Goal: Task Accomplishment & Management: Manage account settings

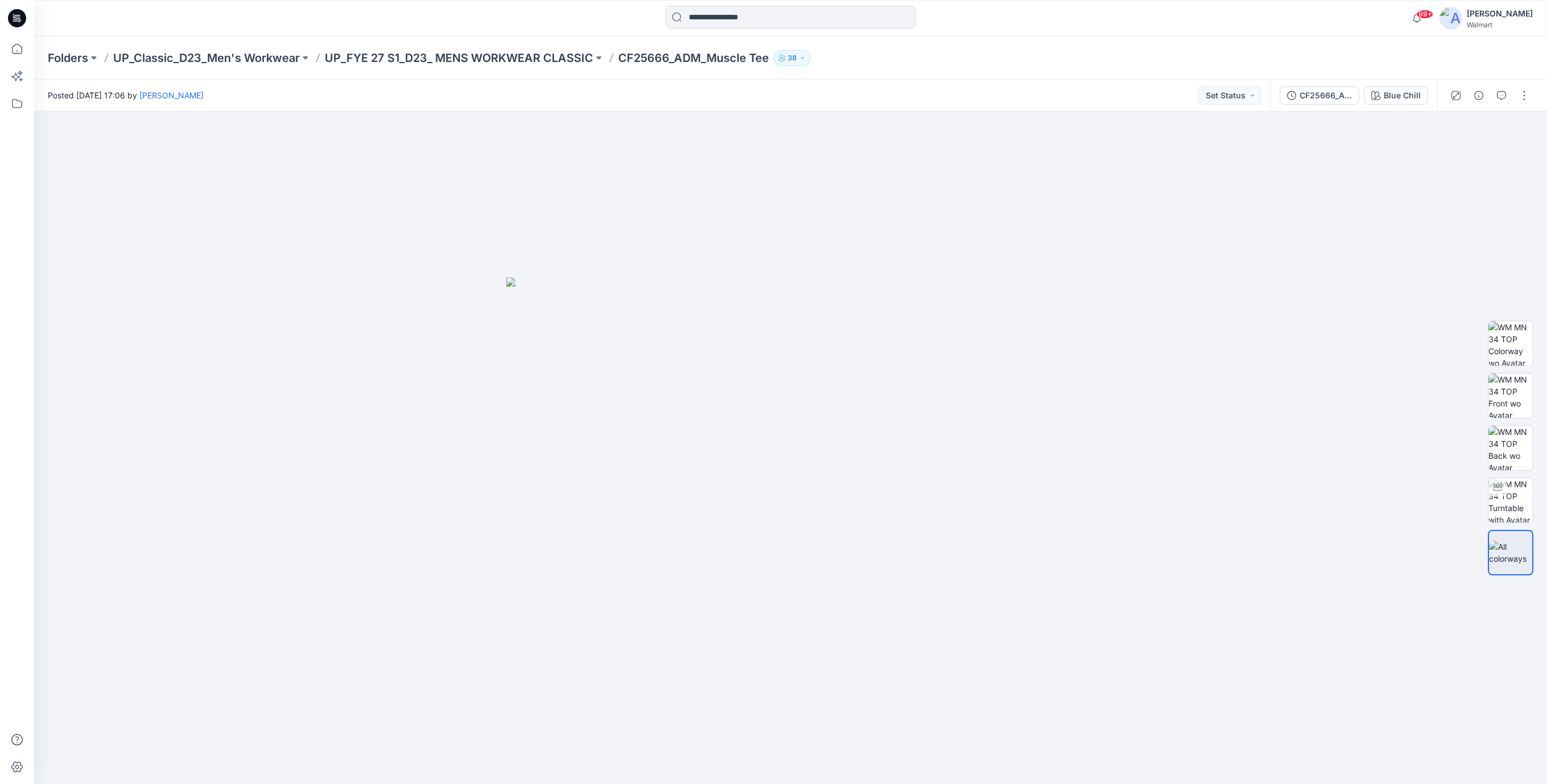
click at [20, 20] on icon at bounding box center [17, 18] width 18 height 18
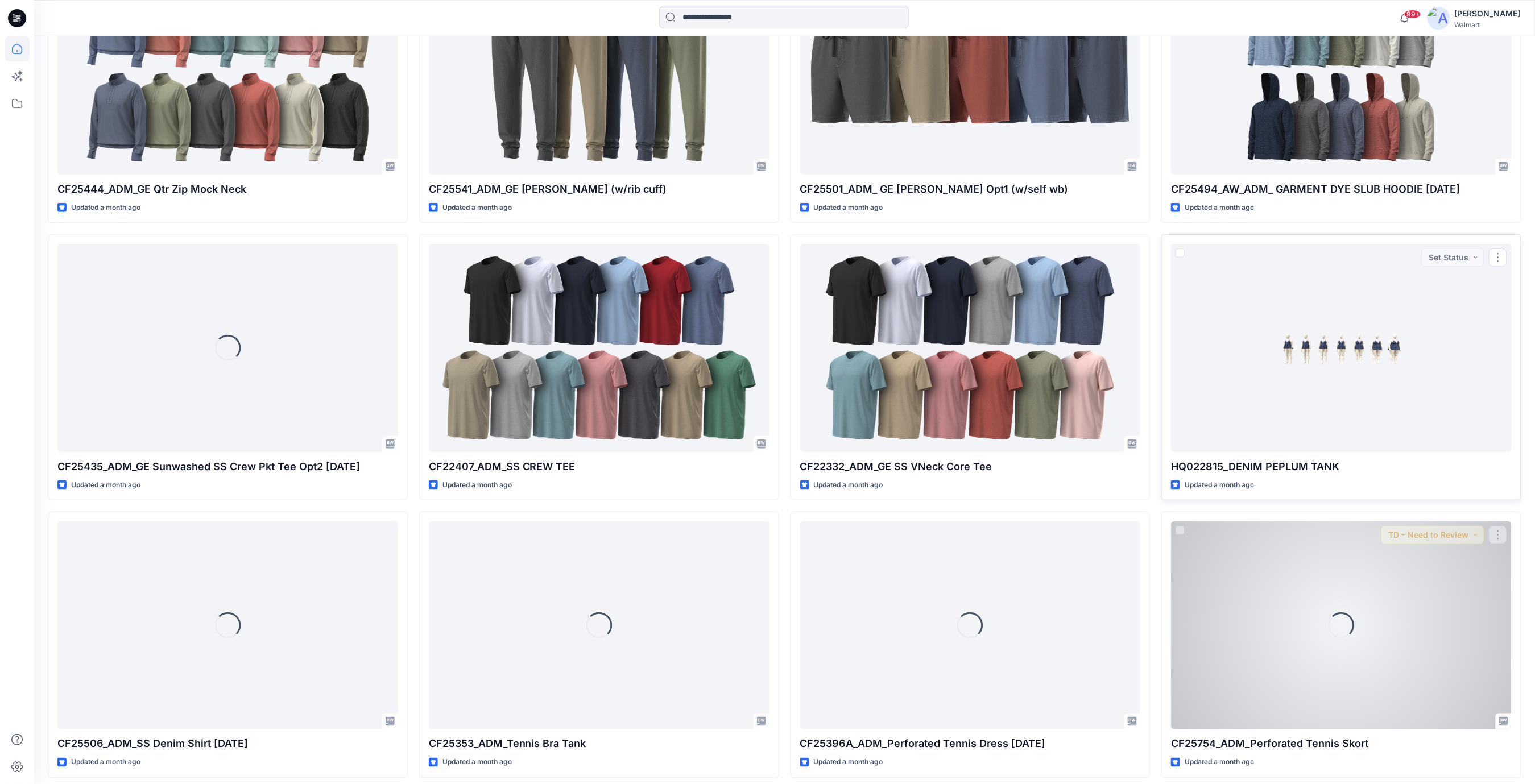
scroll to position [6590, 0]
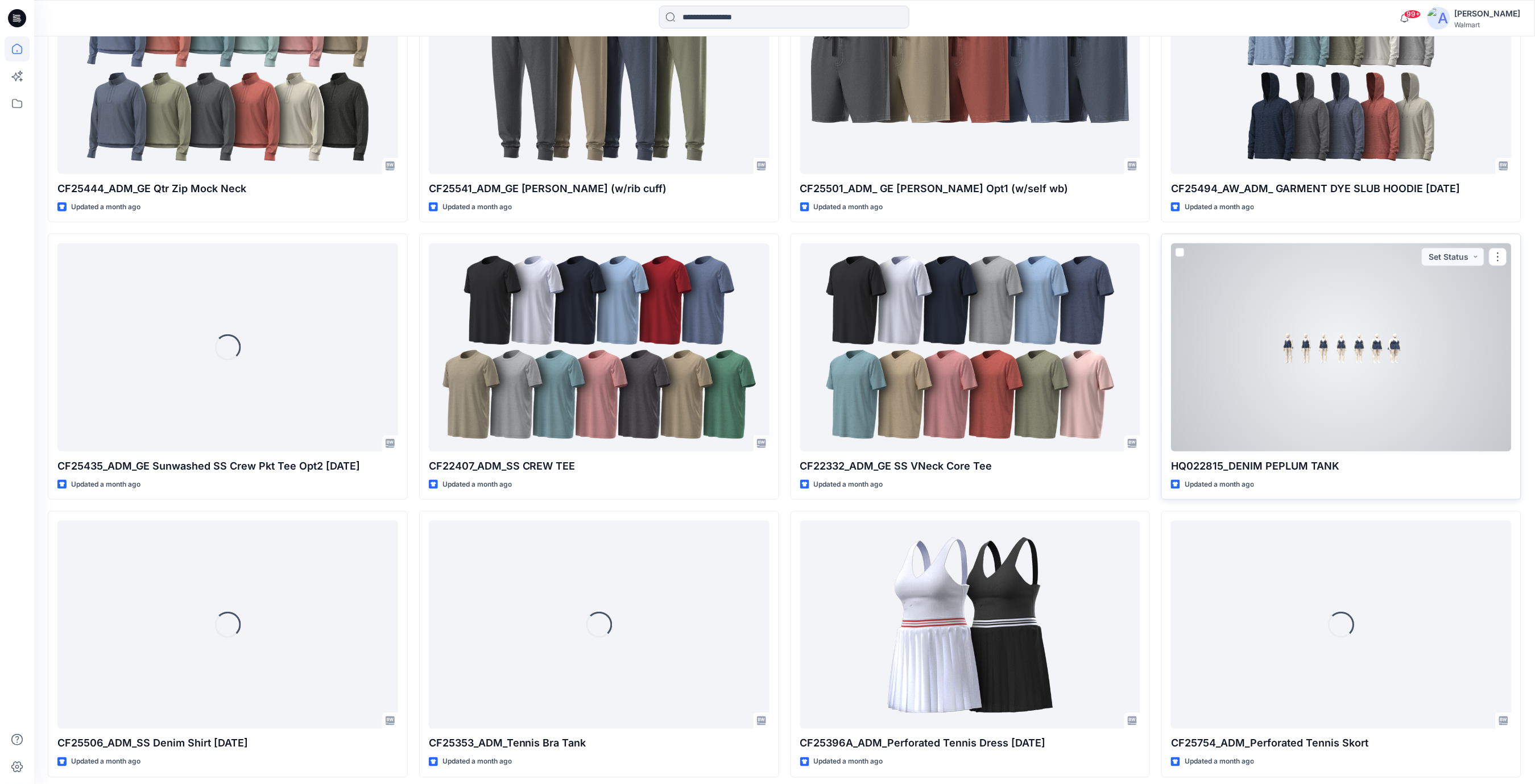
click at [1332, 350] on div at bounding box center [1341, 347] width 341 height 208
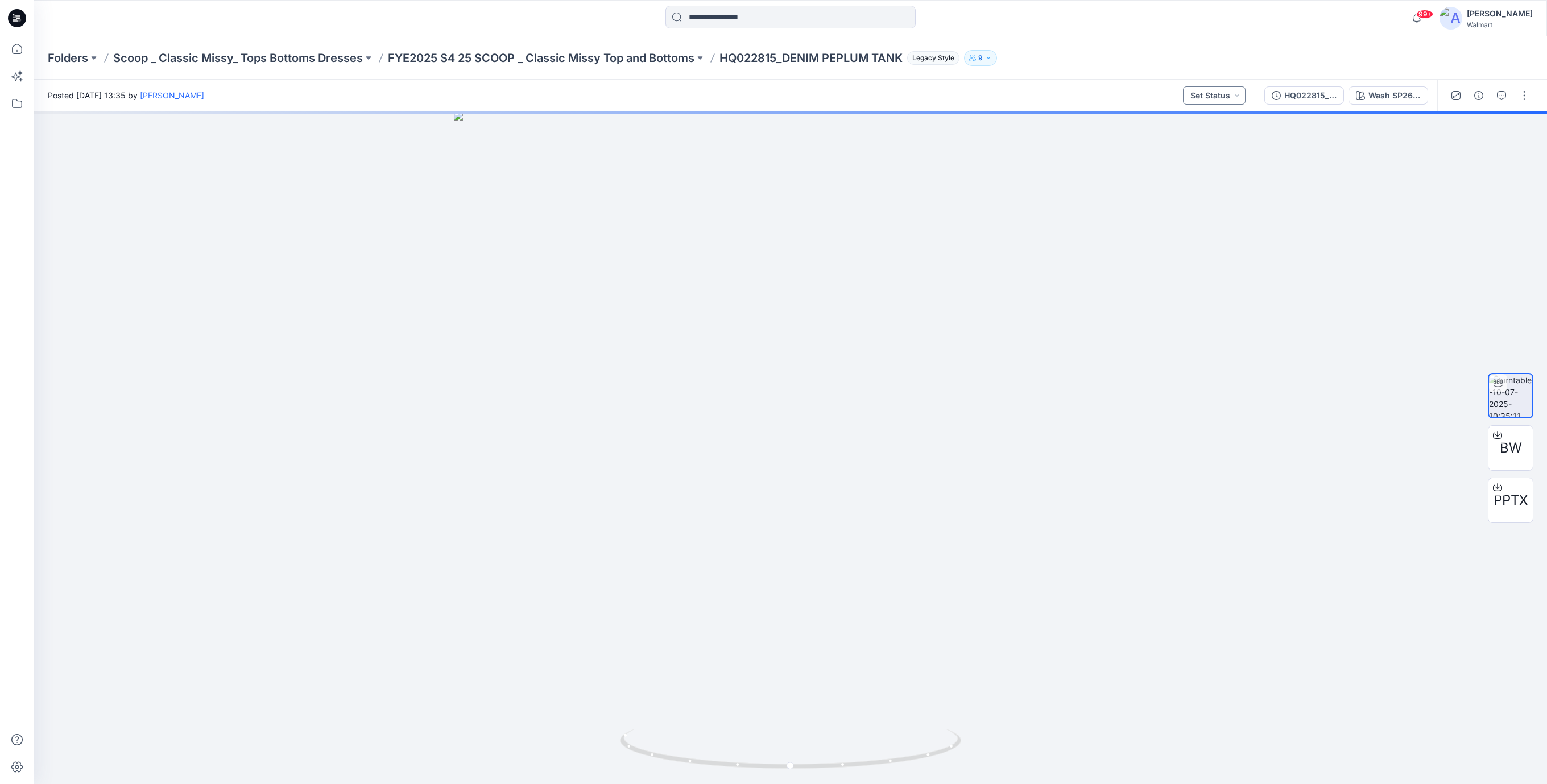
click at [1236, 95] on button "Set Status" at bounding box center [1214, 95] width 63 height 18
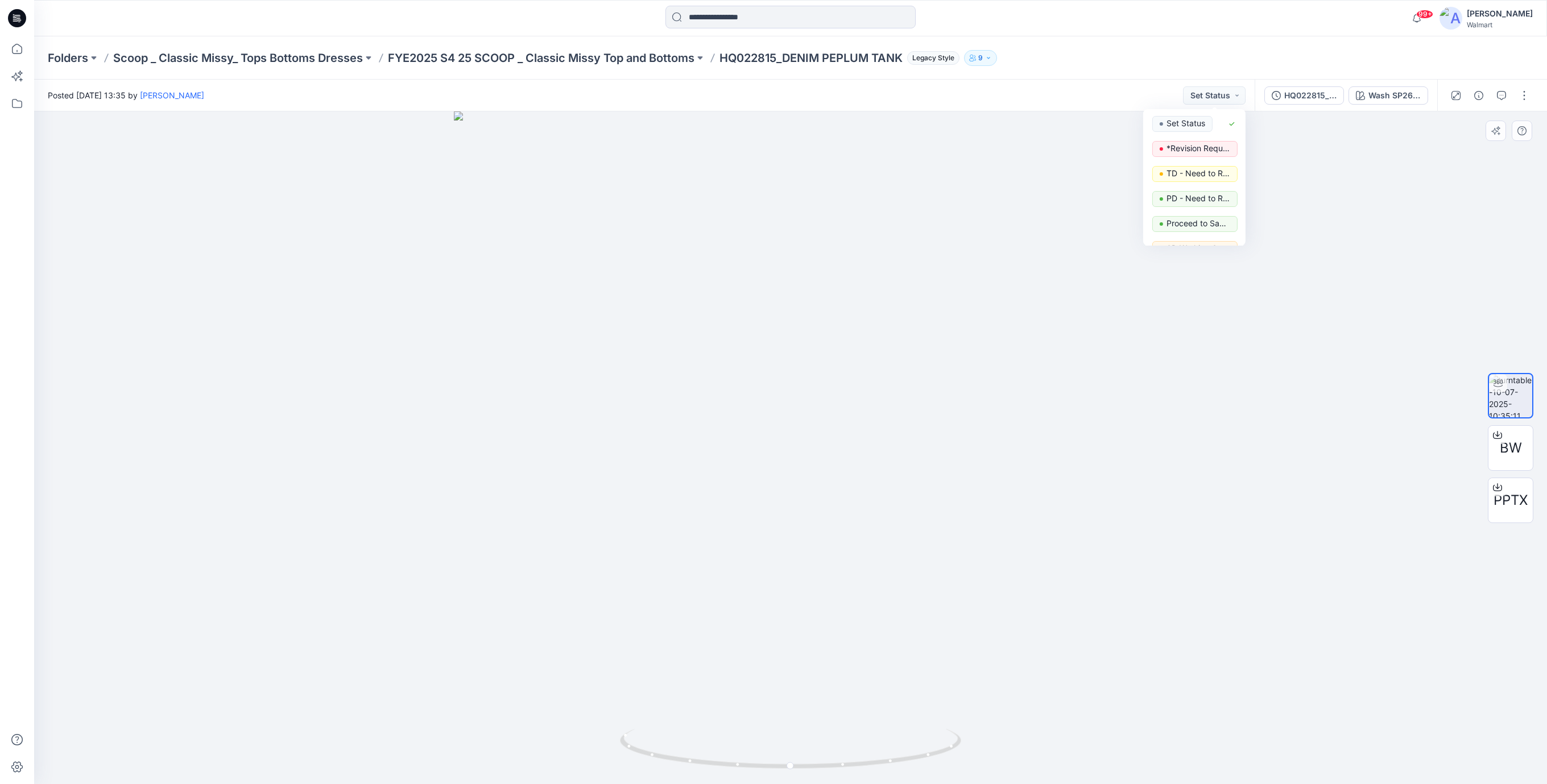
drag, startPoint x: 750, startPoint y: 294, endPoint x: 843, endPoint y: 223, distance: 117.0
click at [751, 292] on div at bounding box center [790, 448] width 1513 height 673
click at [1234, 97] on button "Set Status" at bounding box center [1214, 95] width 63 height 18
click at [1207, 173] on p "TD - Need to Review" at bounding box center [1198, 174] width 64 height 15
click at [1221, 97] on button "TD - Need to Review" at bounding box center [1194, 95] width 103 height 18
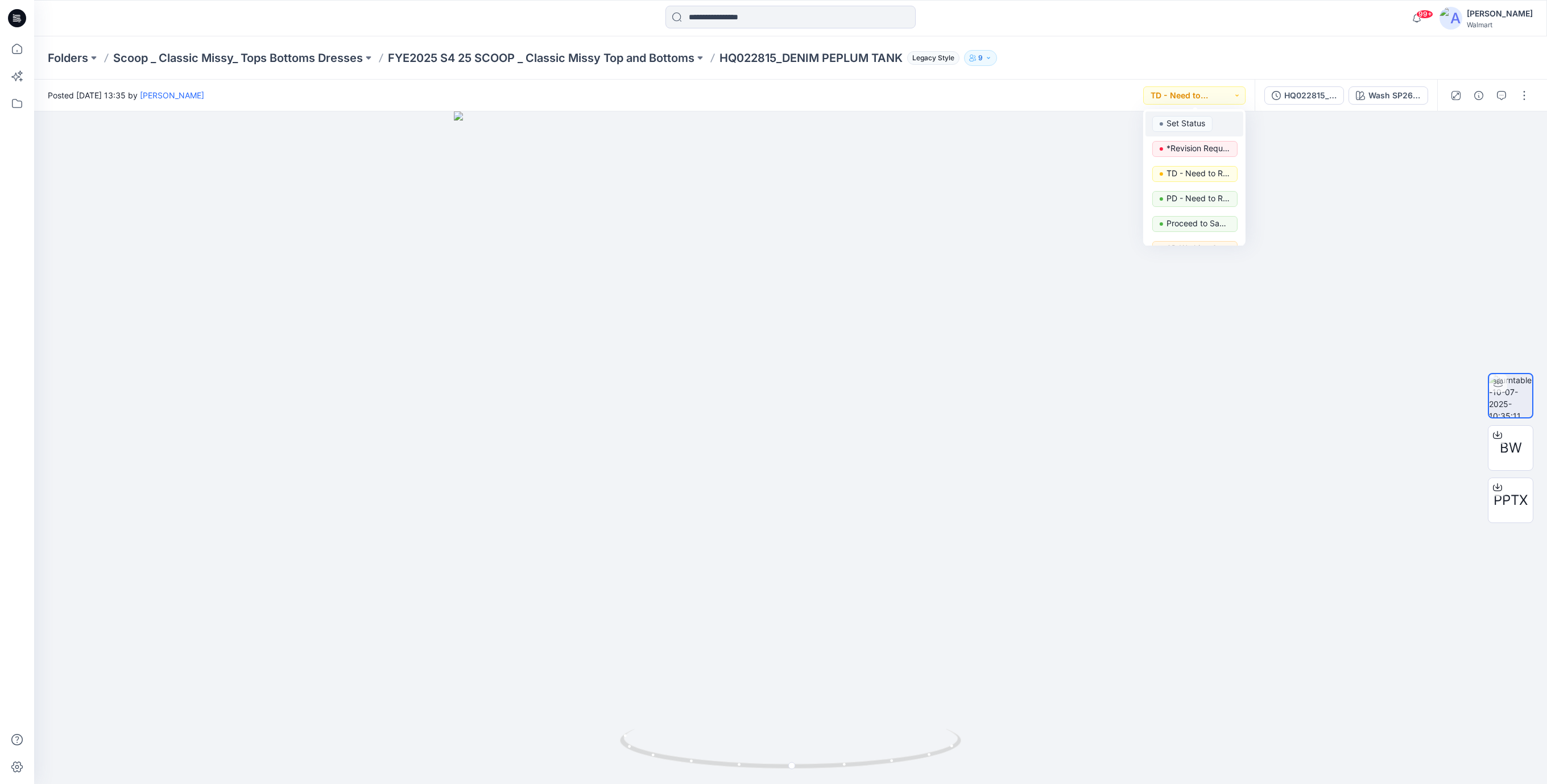
click at [1198, 123] on p "Set Status" at bounding box center [1186, 124] width 39 height 15
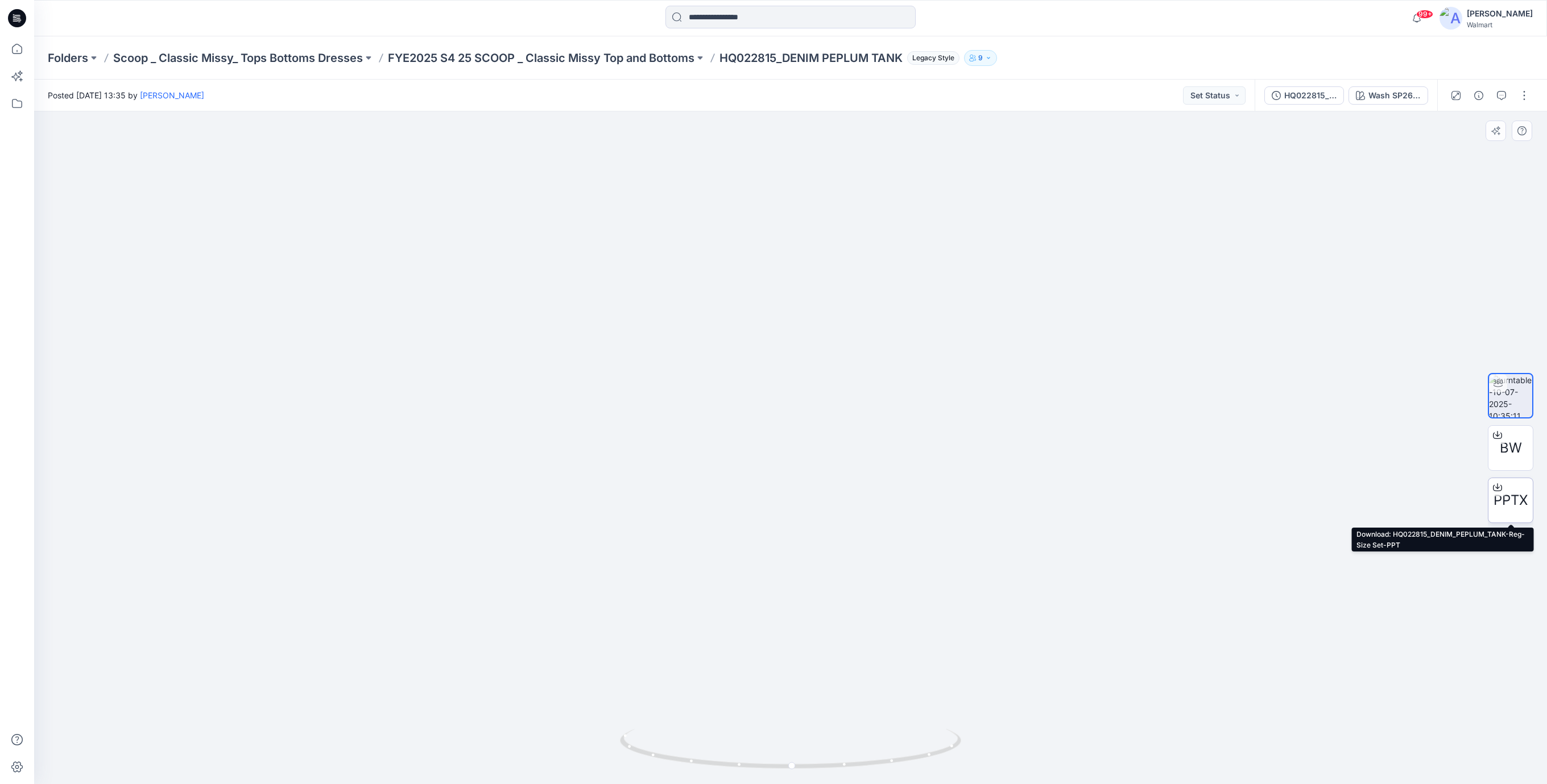
click at [1504, 496] on span "PPTX" at bounding box center [1511, 500] width 34 height 20
drag, startPoint x: 834, startPoint y: 764, endPoint x: 759, endPoint y: 718, distance: 88.0
click at [765, 769] on icon at bounding box center [792, 750] width 344 height 43
click at [572, 315] on img at bounding box center [790, 339] width 1109 height 891
drag, startPoint x: 805, startPoint y: 764, endPoint x: 922, endPoint y: 775, distance: 117.5
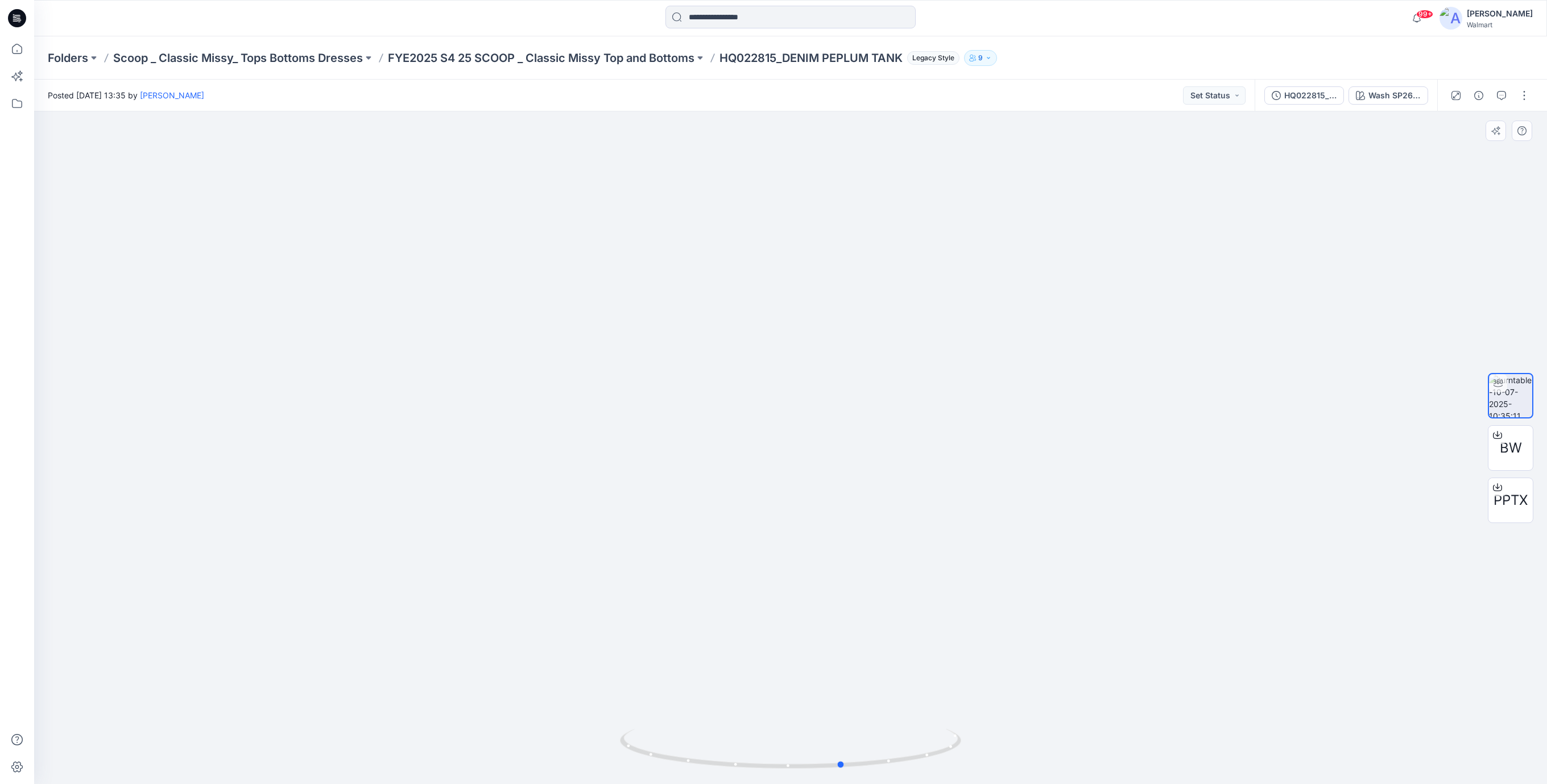
click at [922, 775] on div at bounding box center [790, 756] width 341 height 57
drag, startPoint x: 813, startPoint y: 767, endPoint x: 621, endPoint y: 566, distance: 278.0
click at [798, 746] on icon at bounding box center [792, 750] width 344 height 43
click at [18, 17] on icon at bounding box center [18, 16] width 5 height 1
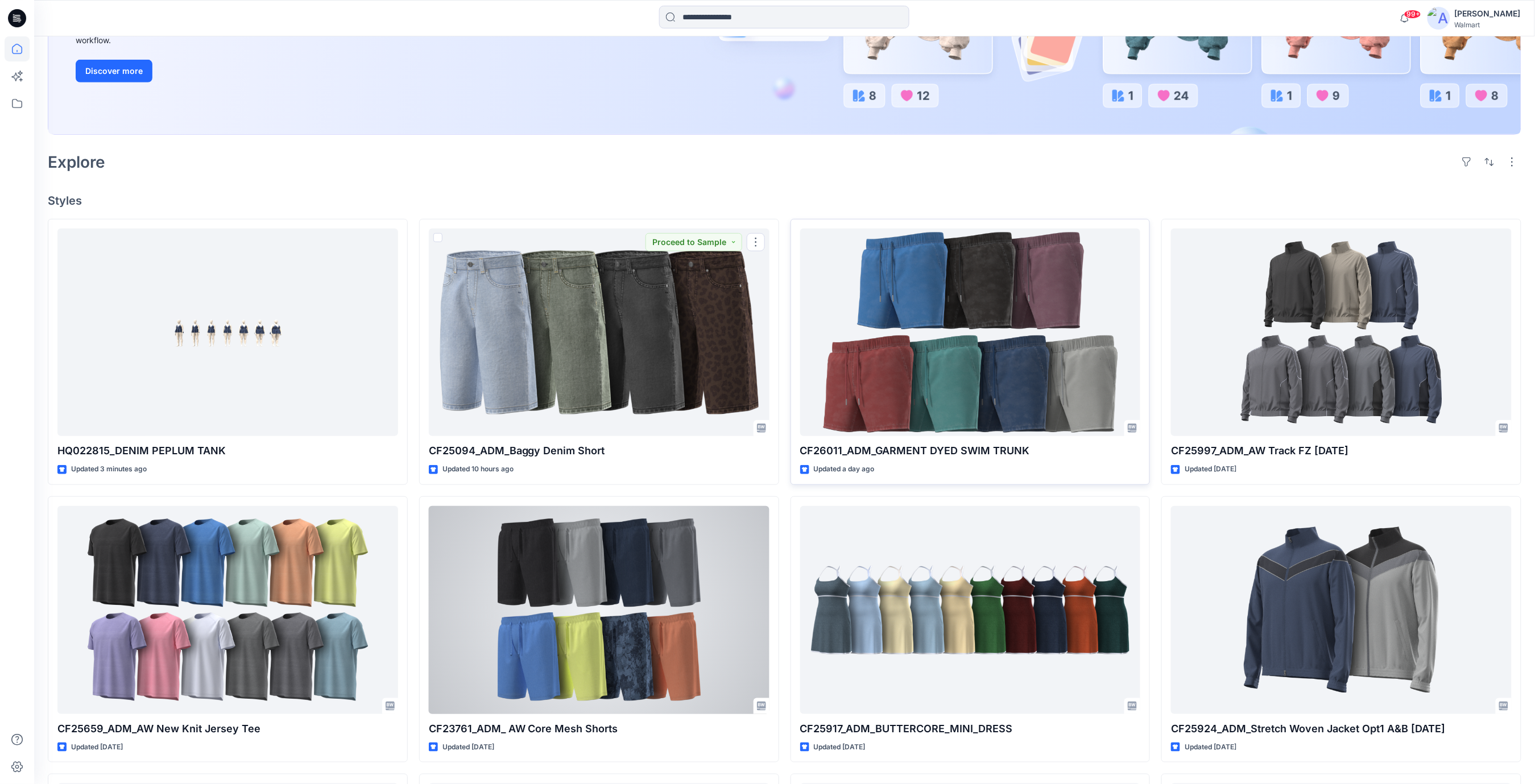
scroll to position [228, 0]
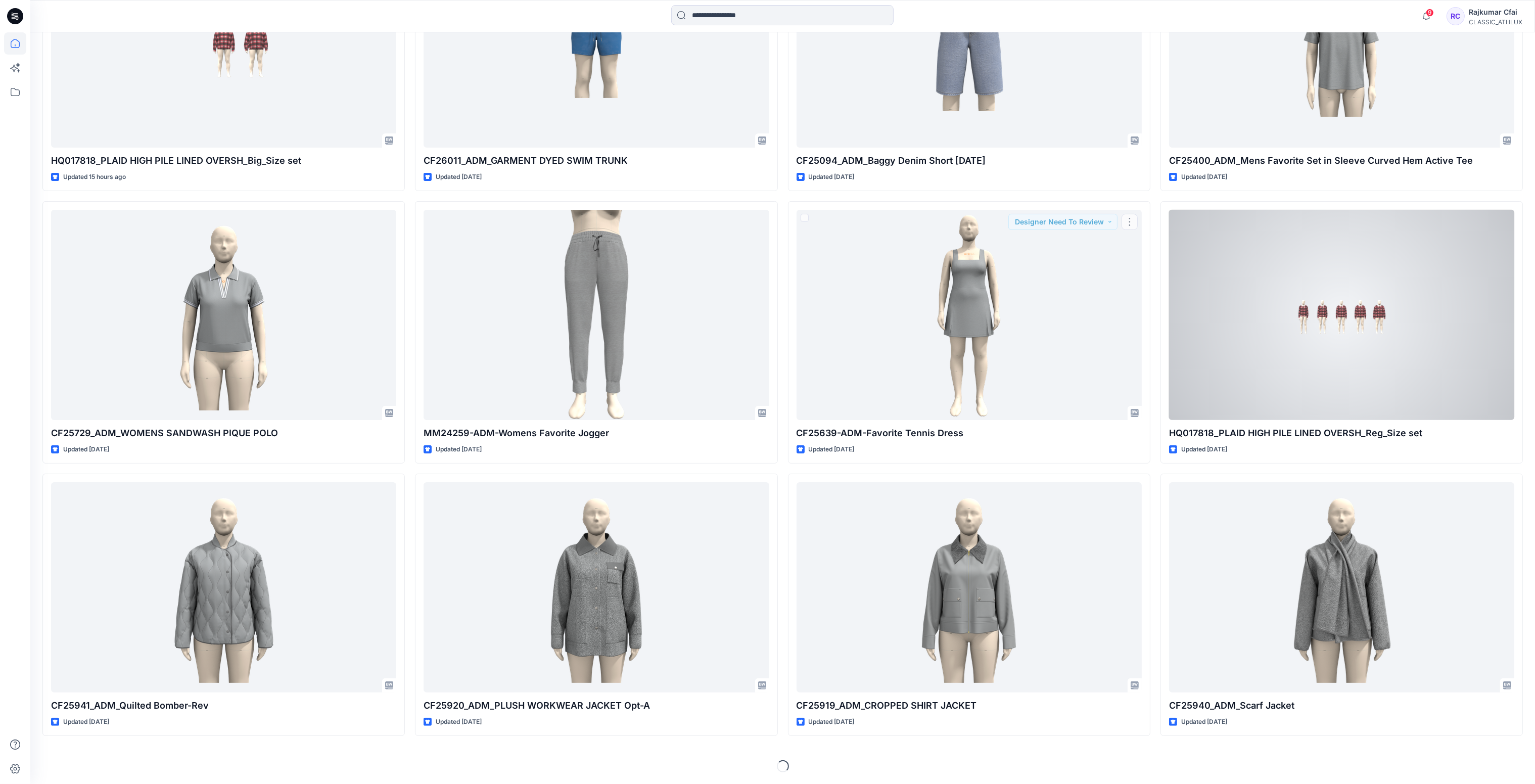
scroll to position [462, 0]
drag, startPoint x: 1270, startPoint y: 333, endPoint x: 1226, endPoint y: 343, distance: 45.1
click at [1270, 333] on div at bounding box center [1341, 315] width 345 height 211
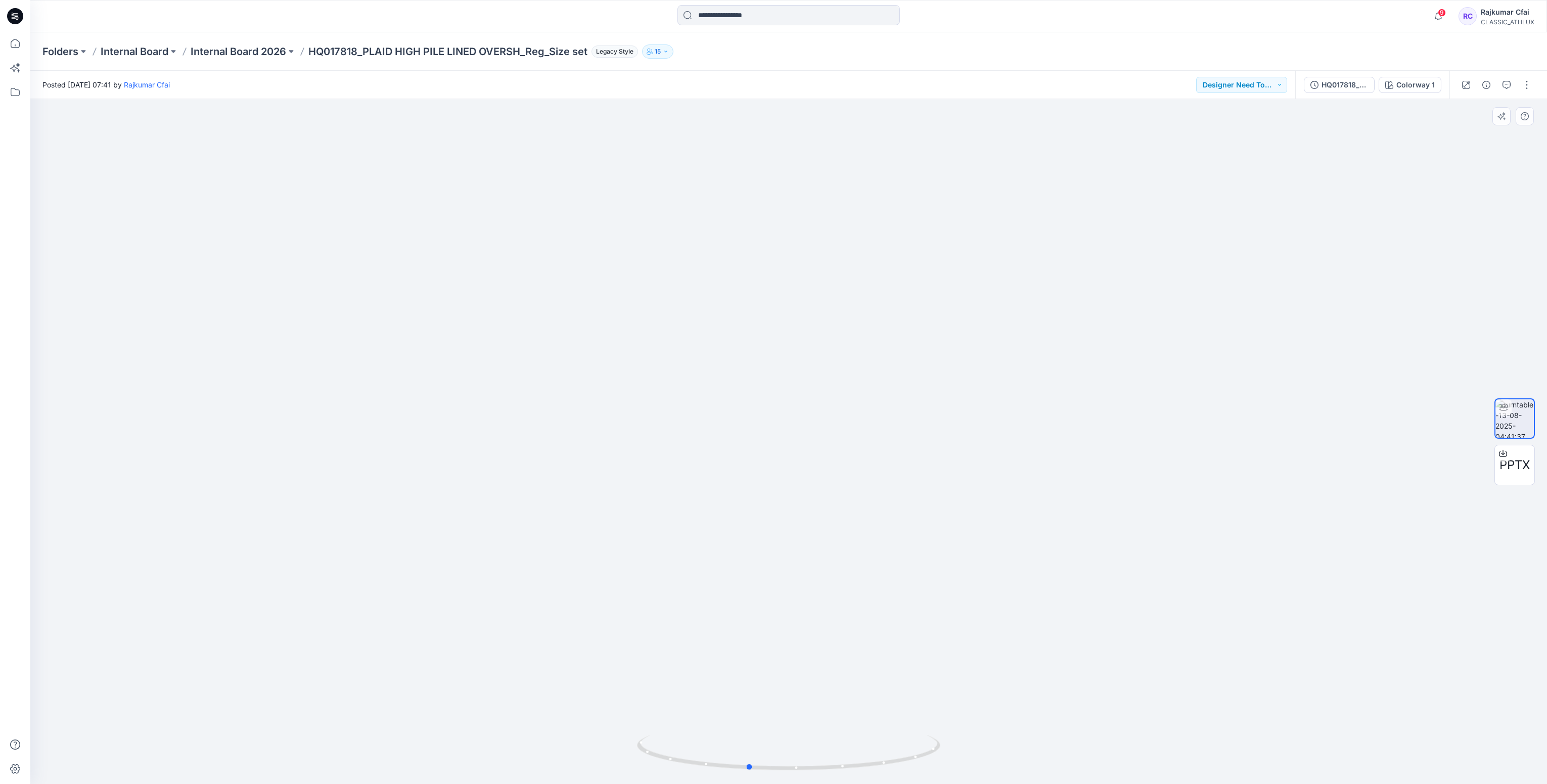
drag, startPoint x: 842, startPoint y: 768, endPoint x: 583, endPoint y: 423, distance: 431.4
click at [832, 772] on icon at bounding box center [790, 753] width 306 height 38
click at [7, 12] on icon at bounding box center [15, 16] width 16 height 32
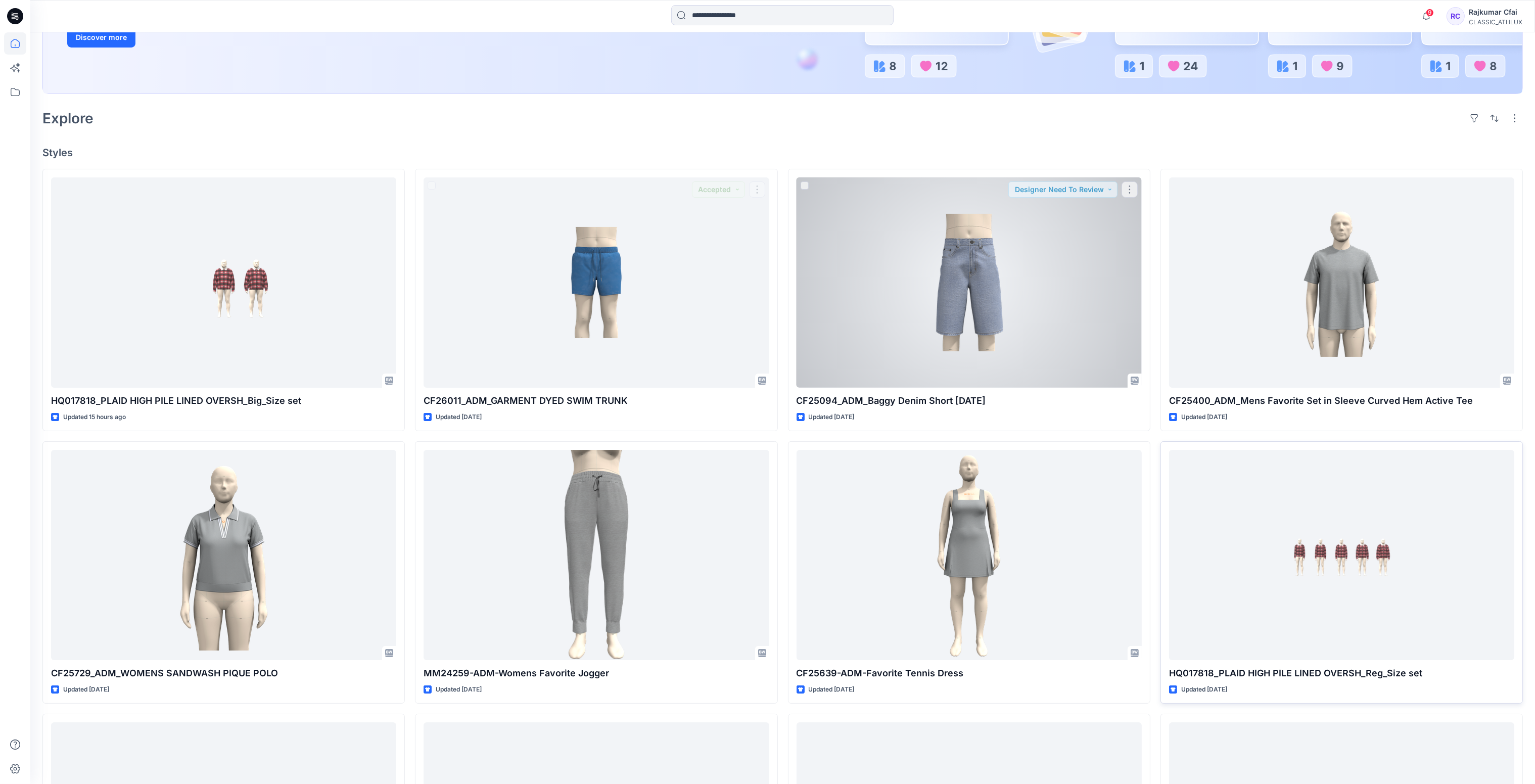
scroll to position [303, 0]
